Goal: Transaction & Acquisition: Purchase product/service

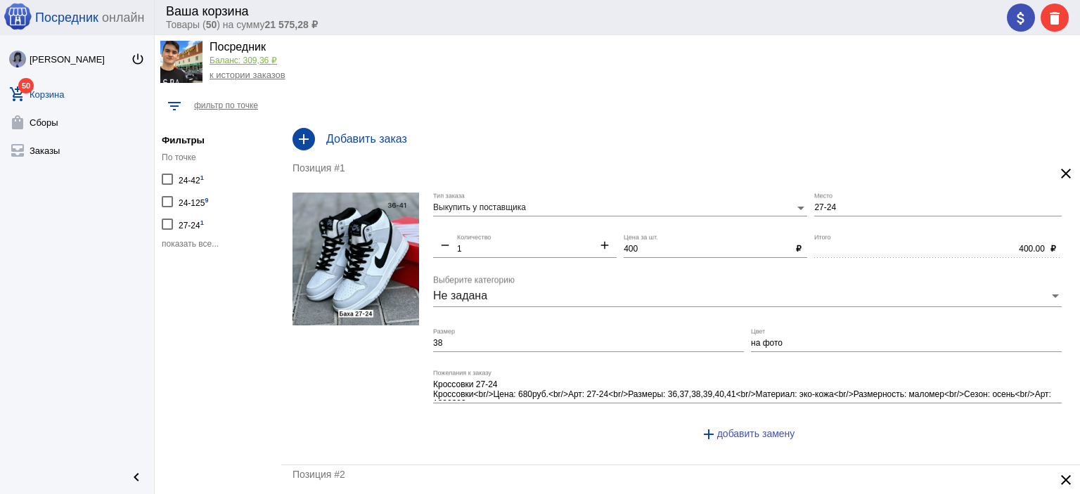
click at [184, 243] on span "показать все..." at bounding box center [190, 244] width 57 height 10
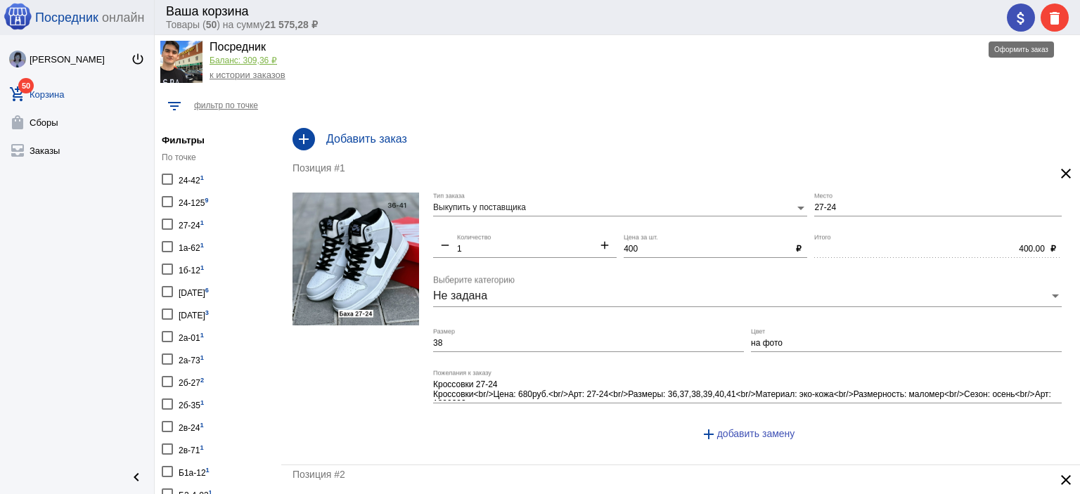
drag, startPoint x: 1015, startPoint y: 13, endPoint x: 1001, endPoint y: 29, distance: 20.9
click at [1015, 13] on mat-icon "attach_money" at bounding box center [1021, 18] width 17 height 17
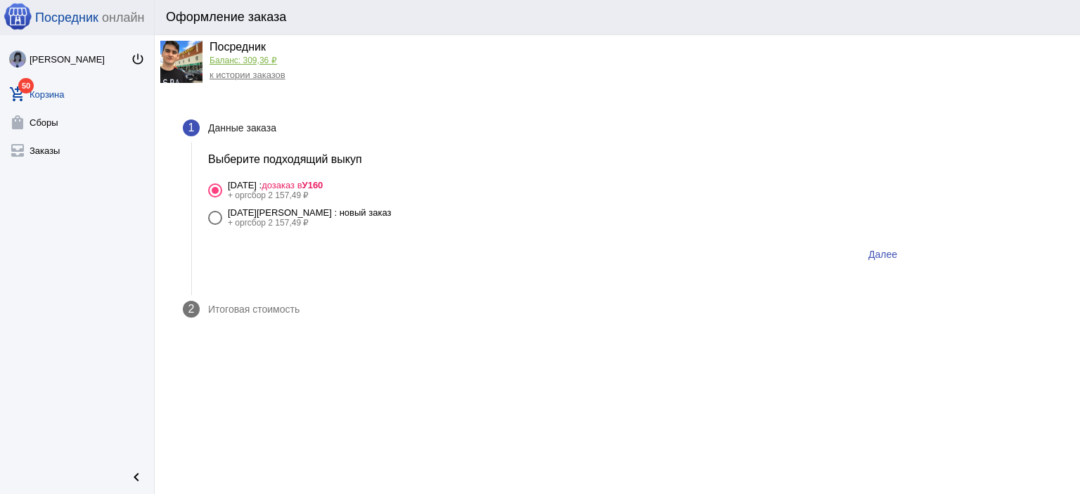
click at [360, 215] on div "18 сентября Четверг : новый заказ" at bounding box center [309, 212] width 163 height 11
click at [215, 225] on input "18 сентября Четверг : новый заказ + оргсбор 2 157,49 ₽" at bounding box center [214, 225] width 1 height 1
radio input "true"
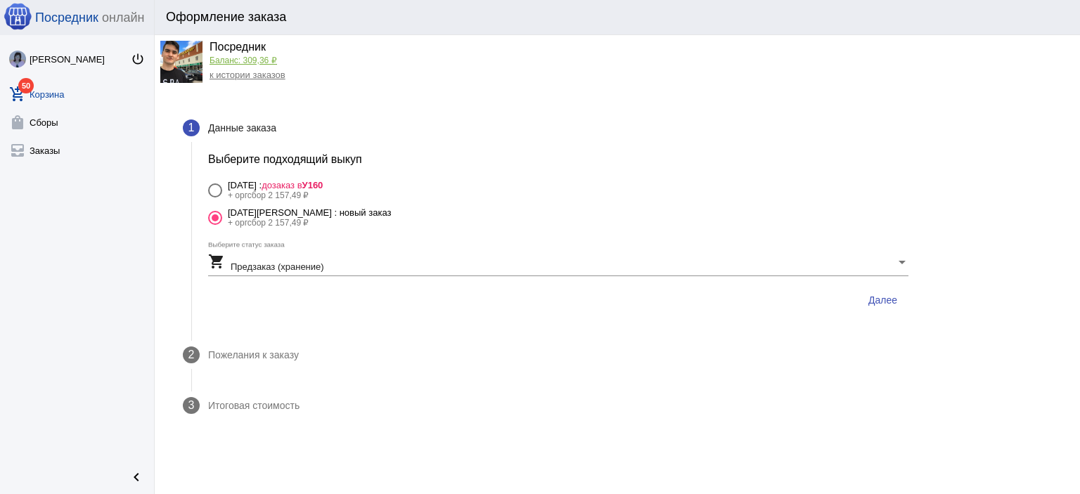
click at [892, 293] on button "Далее" at bounding box center [882, 300] width 51 height 25
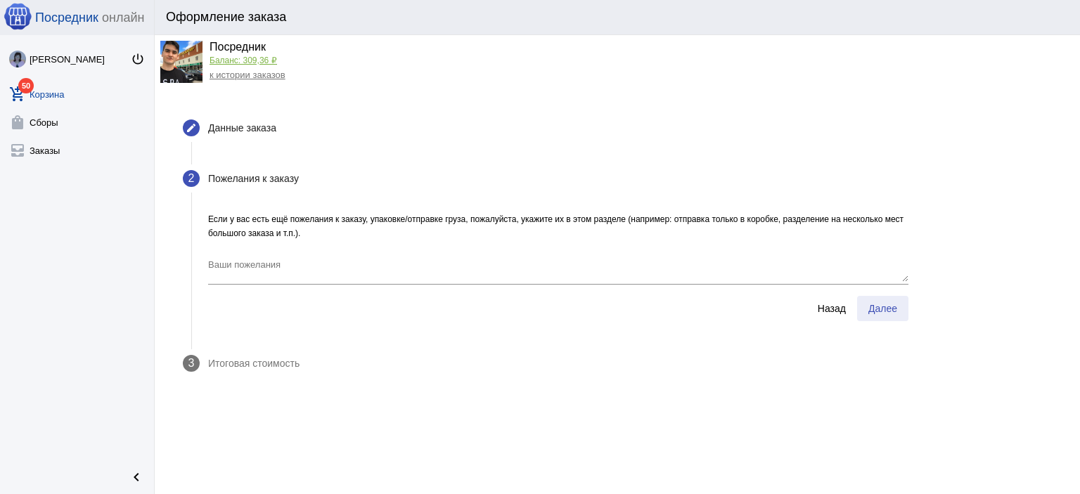
click at [883, 297] on button "Далее" at bounding box center [882, 308] width 51 height 25
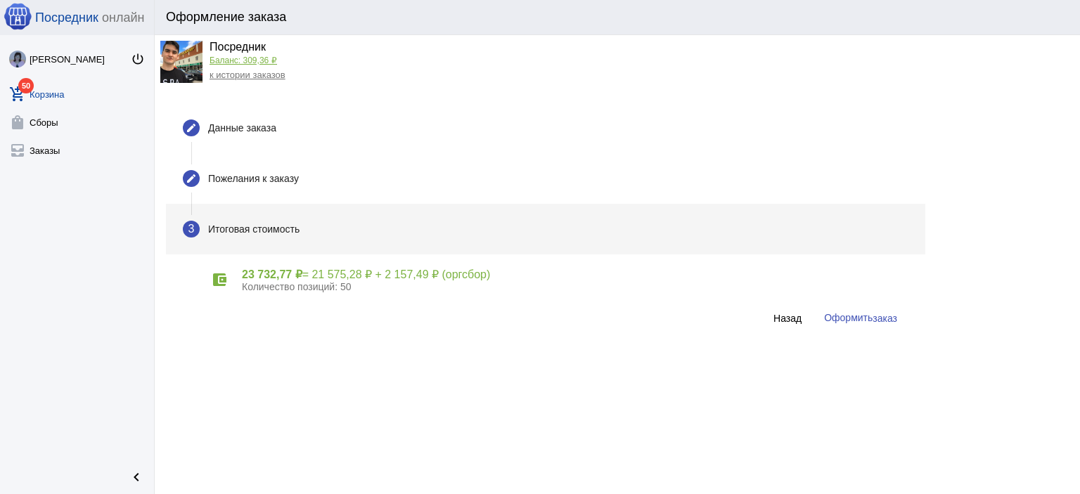
click at [866, 311] on button "Оформить заказ" at bounding box center [861, 318] width 96 height 26
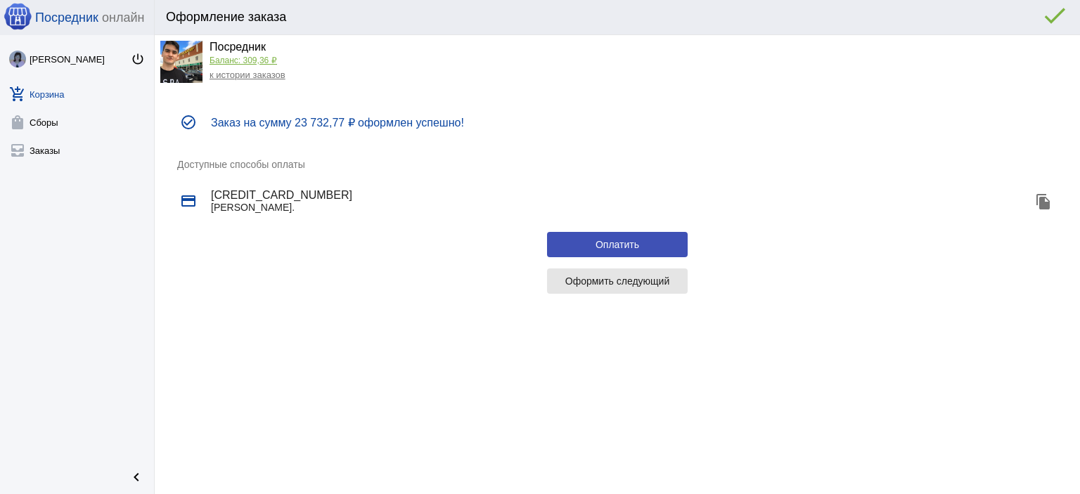
click at [596, 283] on span "Оформить следующий" at bounding box center [617, 281] width 105 height 11
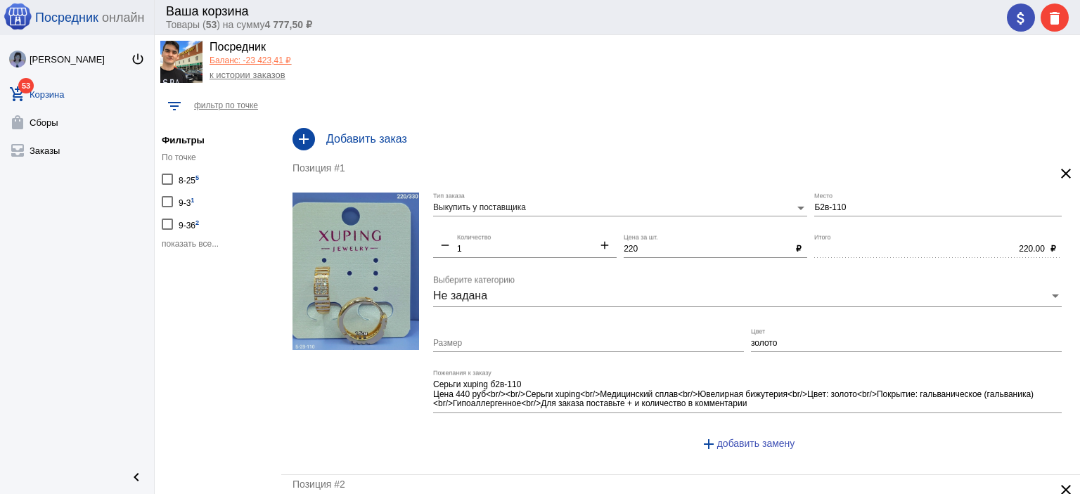
click at [212, 243] on span "показать все..." at bounding box center [190, 244] width 57 height 10
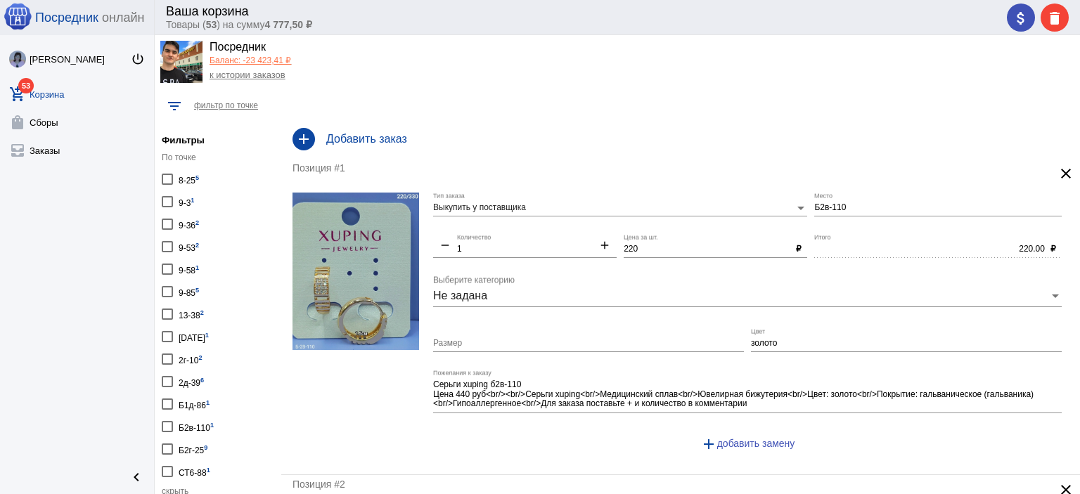
click at [190, 208] on div "9-3 1" at bounding box center [186, 201] width 15 height 19
checkbox input "true"
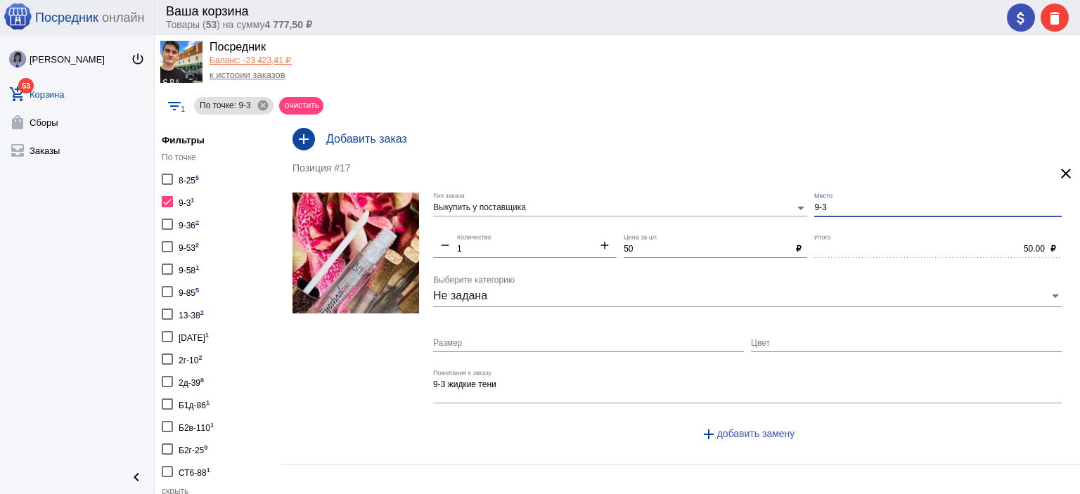
drag, startPoint x: 815, startPoint y: 210, endPoint x: 833, endPoint y: 207, distance: 17.8
click at [833, 207] on input "9-3" at bounding box center [938, 208] width 248 height 10
type input "9-53"
click at [287, 351] on div "Позиция #17 clear Выкупить у поставщика Тип заказа 9-53 Место remove 1 Количест…" at bounding box center [680, 312] width 799 height 306
click at [1020, 23] on mat-icon "attach_money" at bounding box center [1021, 18] width 17 height 17
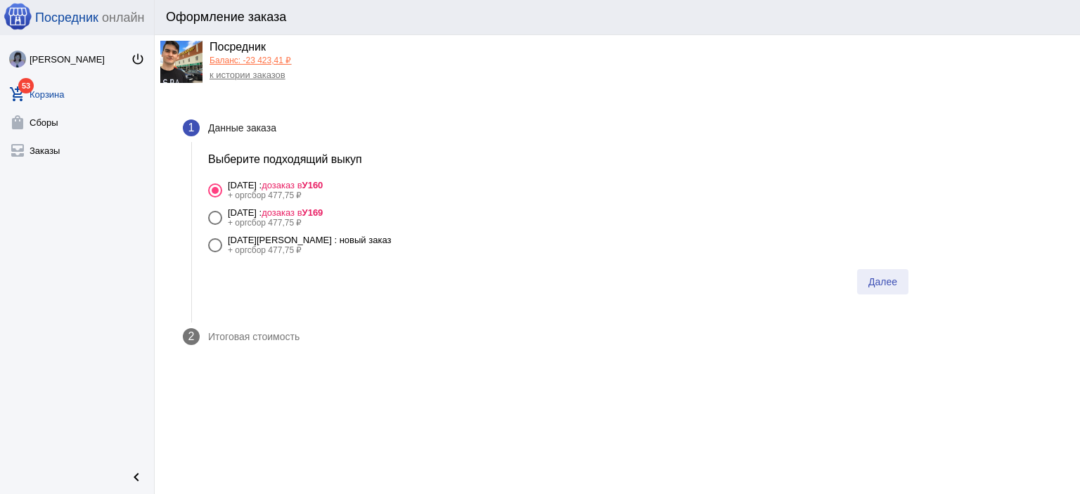
click at [880, 278] on span "Далее" at bounding box center [882, 281] width 29 height 11
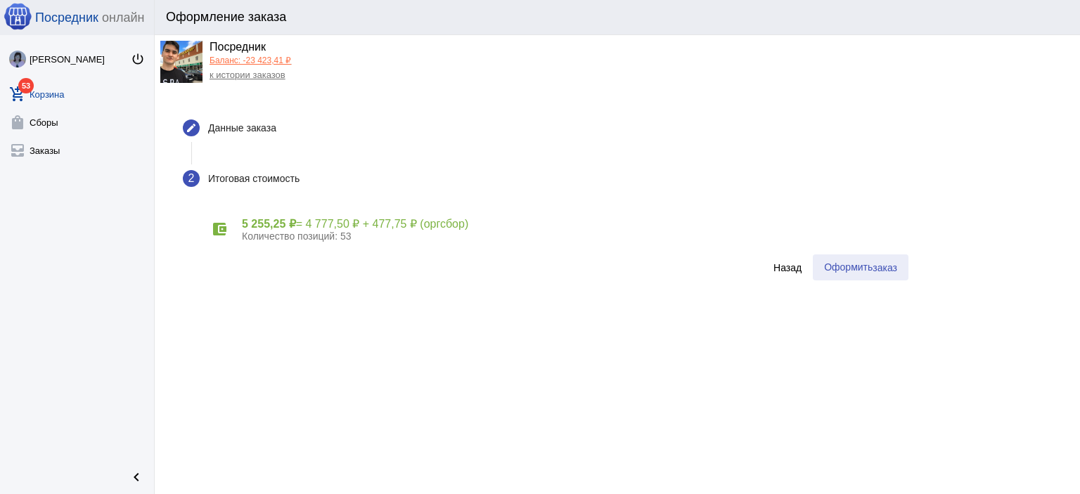
click at [880, 278] on button "Оформить заказ" at bounding box center [861, 268] width 96 height 26
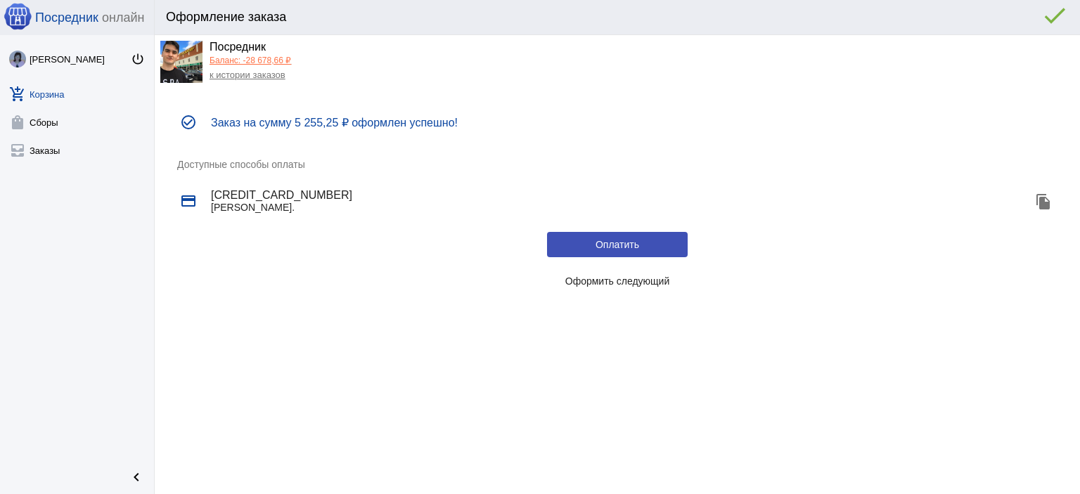
click at [630, 292] on button "Оформить следующий" at bounding box center [617, 281] width 141 height 25
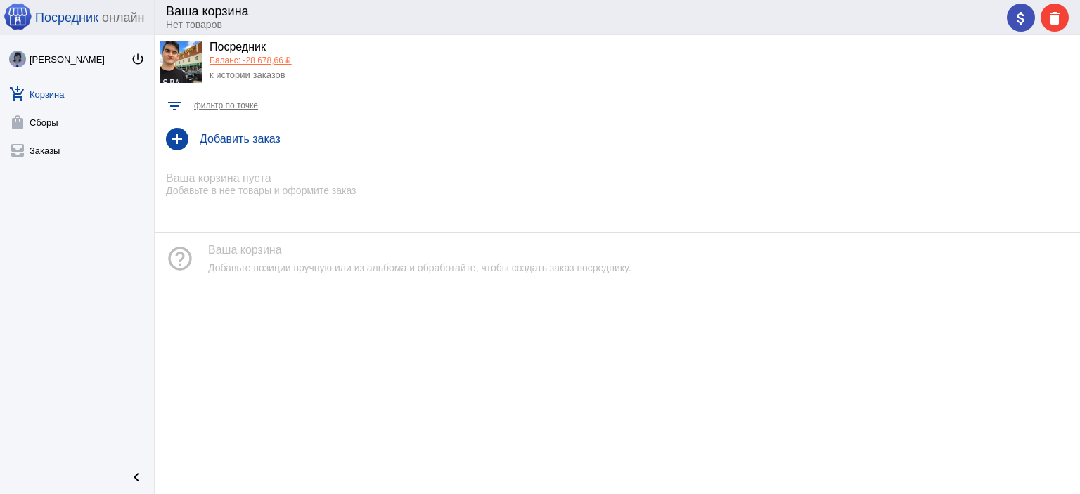
click at [254, 63] on link "Баланс: -28 678,66 ₽" at bounding box center [251, 61] width 82 height 10
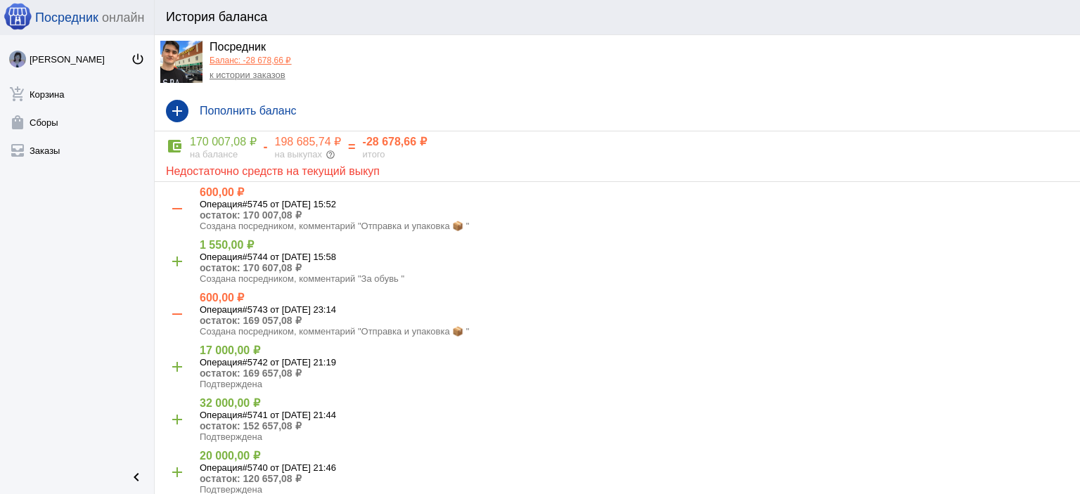
click at [256, 72] on link "к истории заказов" at bounding box center [248, 75] width 76 height 11
